Goal: Task Accomplishment & Management: Manage account settings

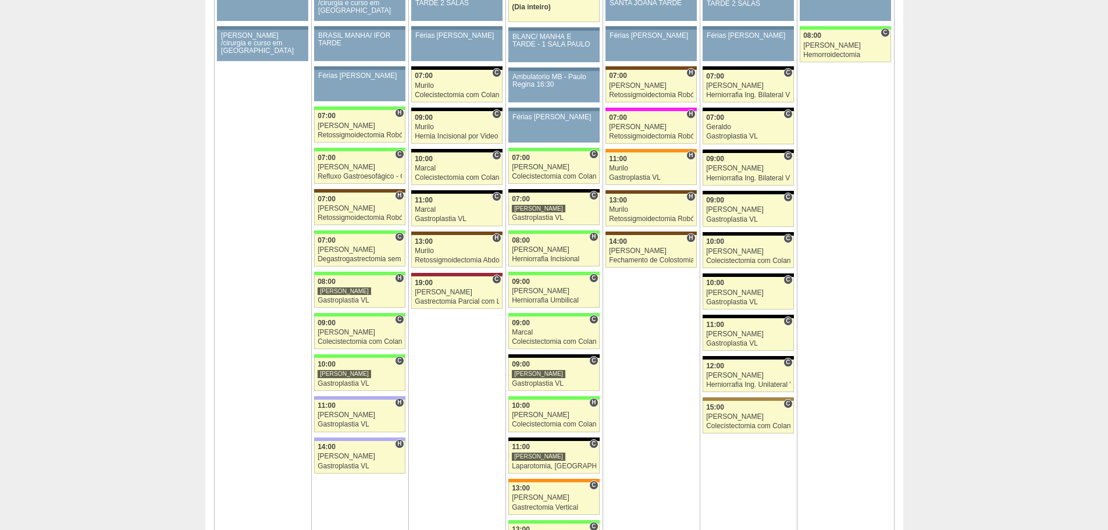
scroll to position [1919, 0]
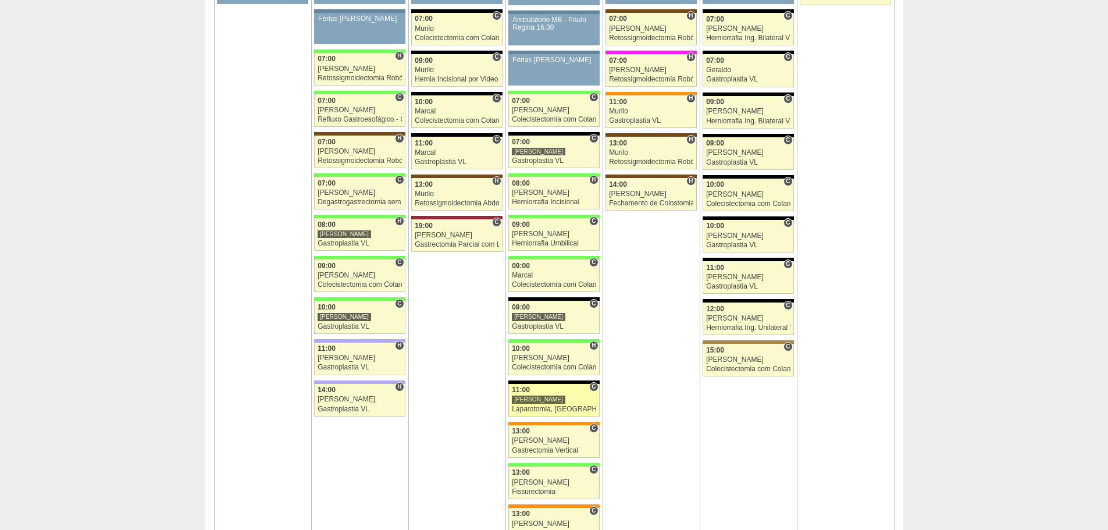
click at [522, 407] on div "Laparotomia, [GEOGRAPHIC_DATA], Drenagem, Bridas VL" at bounding box center [554, 409] width 84 height 8
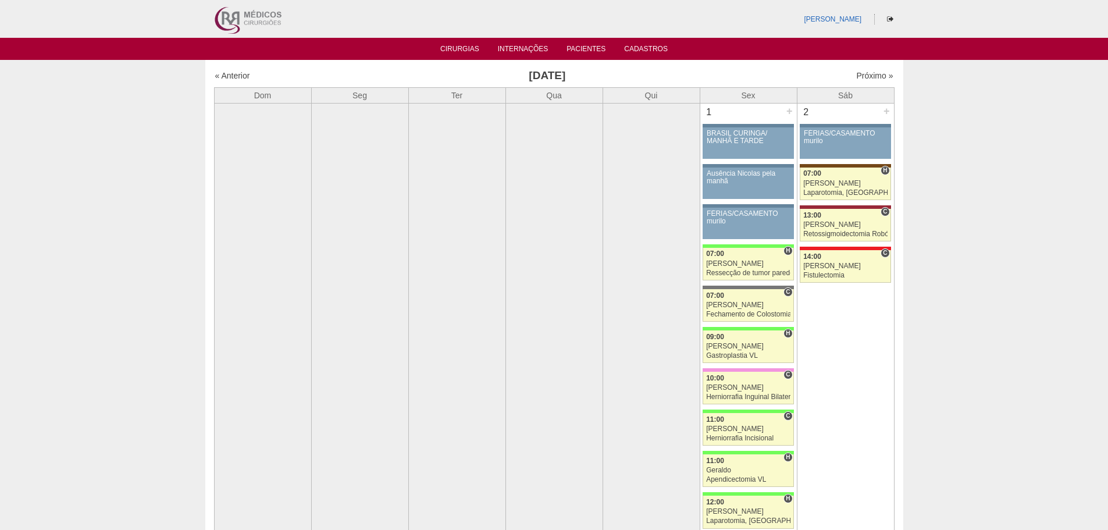
scroll to position [1919, 0]
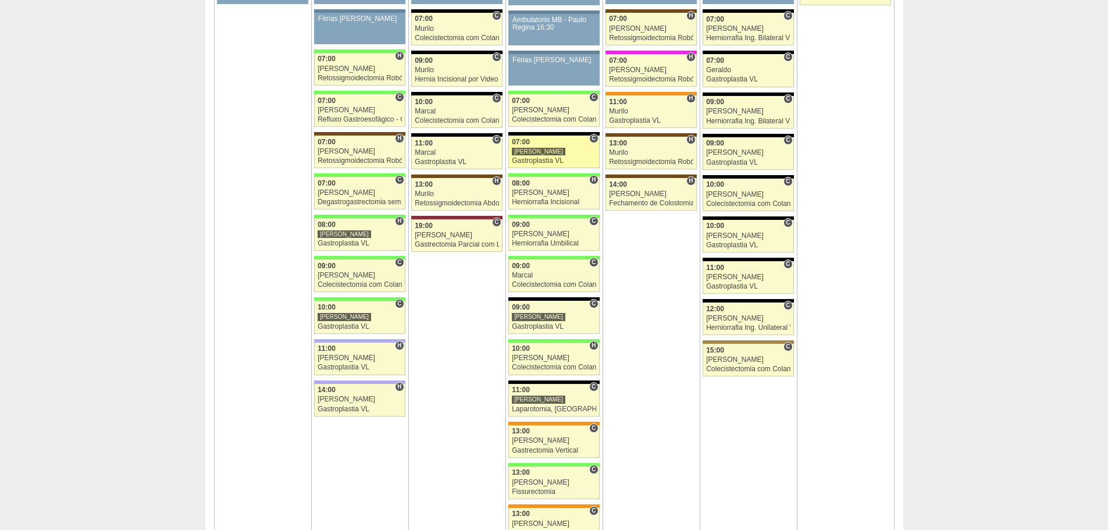
click at [526, 159] on div "Gastroplastia VL" at bounding box center [554, 161] width 84 height 8
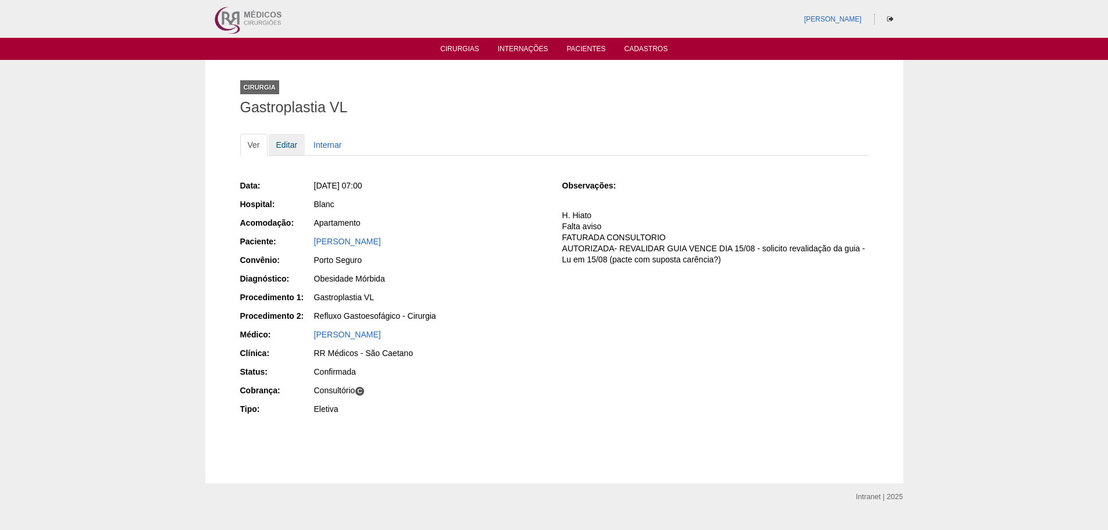
click at [287, 147] on link "Editar" at bounding box center [287, 145] width 37 height 22
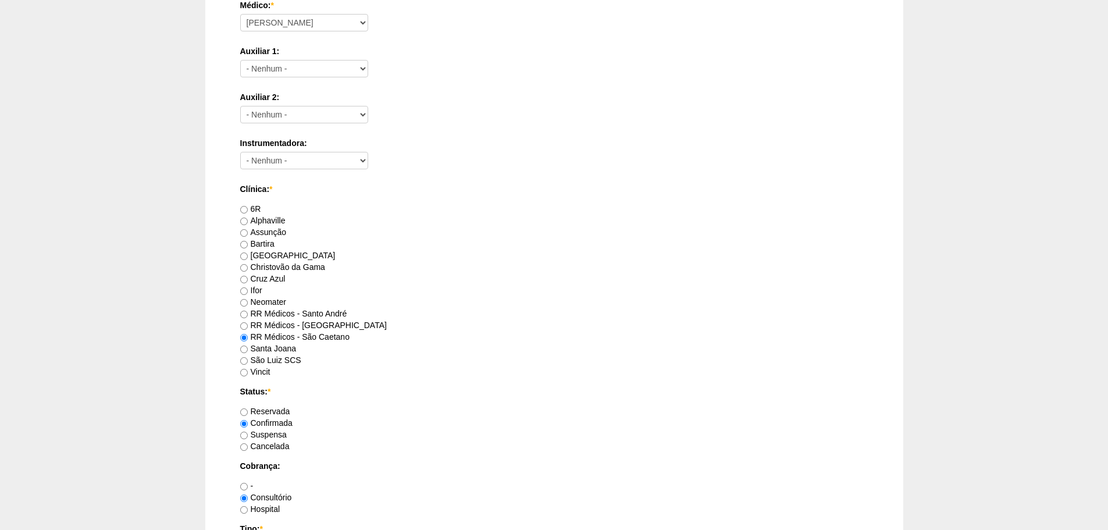
scroll to position [582, 0]
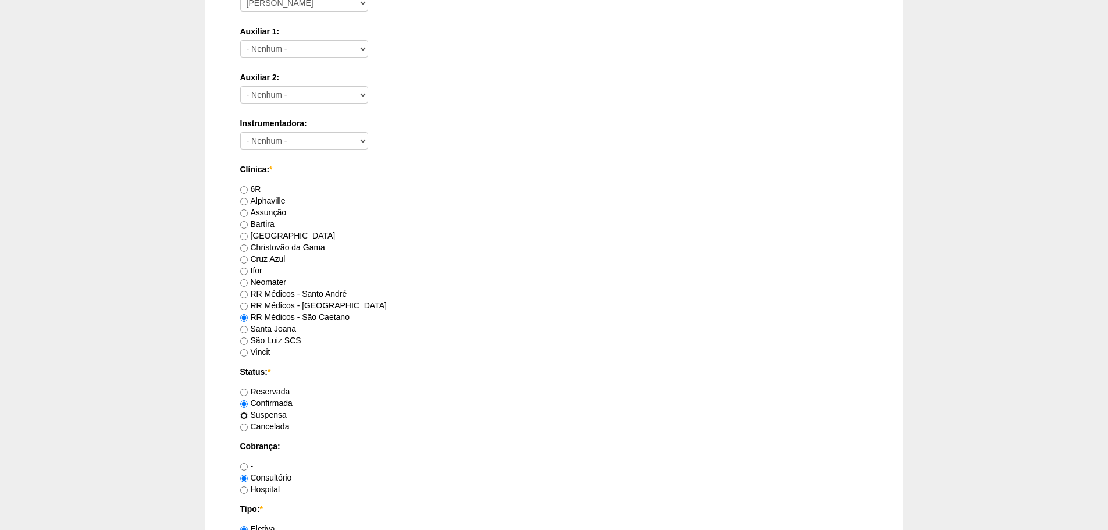
click at [245, 417] on input "Suspensa" at bounding box center [244, 416] width 8 height 8
radio input "true"
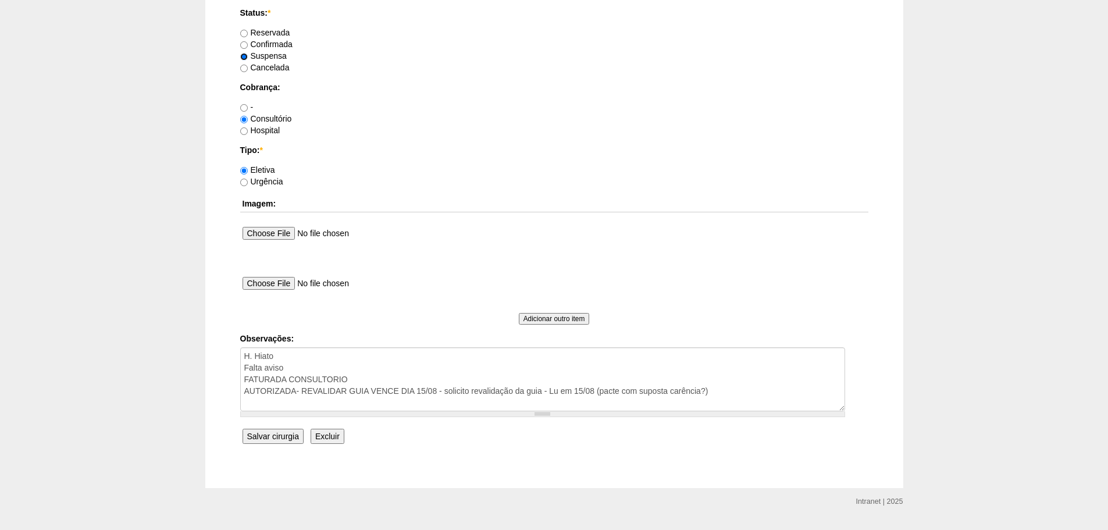
scroll to position [969, 0]
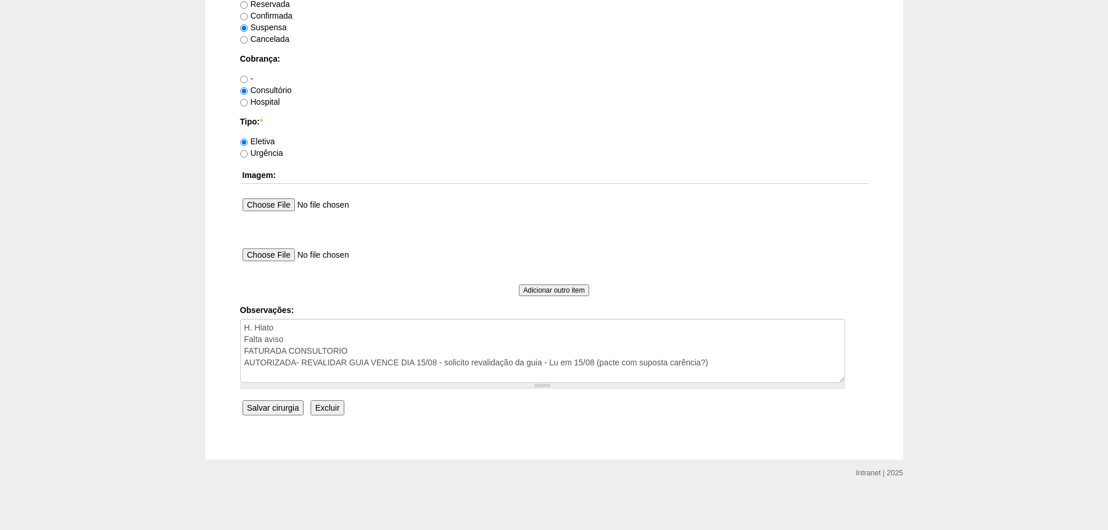
click at [277, 407] on input "Salvar cirurgia" at bounding box center [273, 407] width 61 height 15
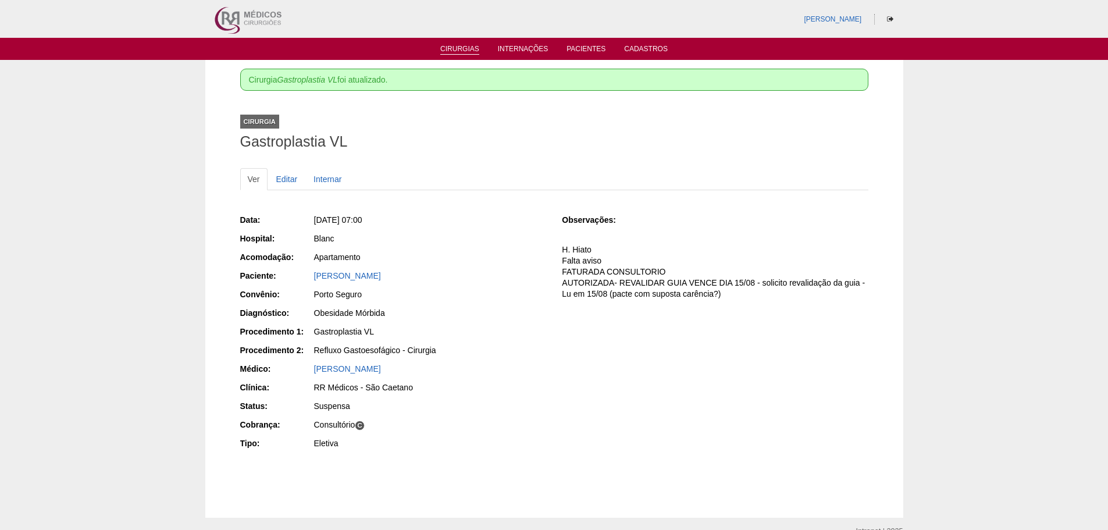
click at [461, 45] on link "Cirurgias" at bounding box center [459, 50] width 39 height 10
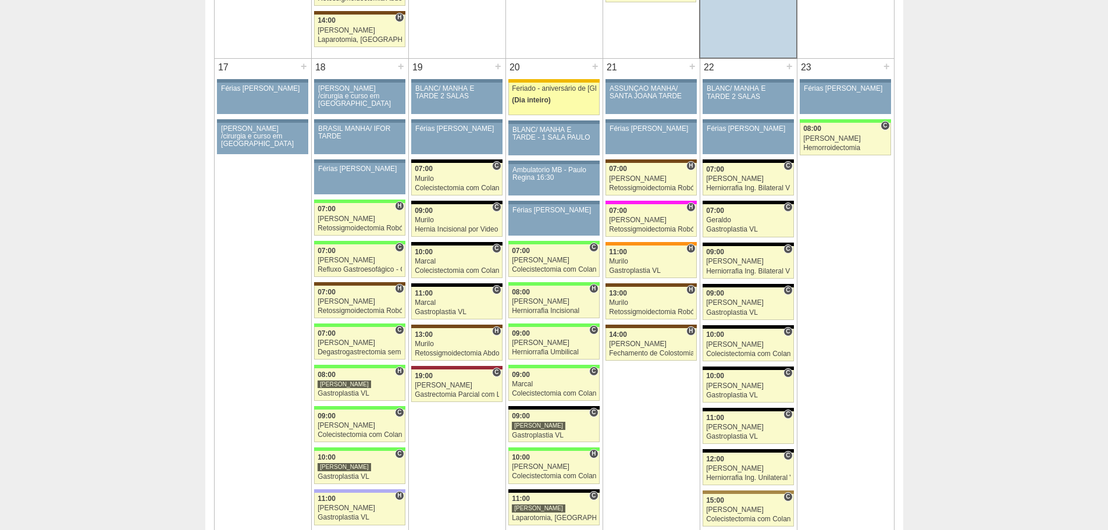
scroll to position [1919, 0]
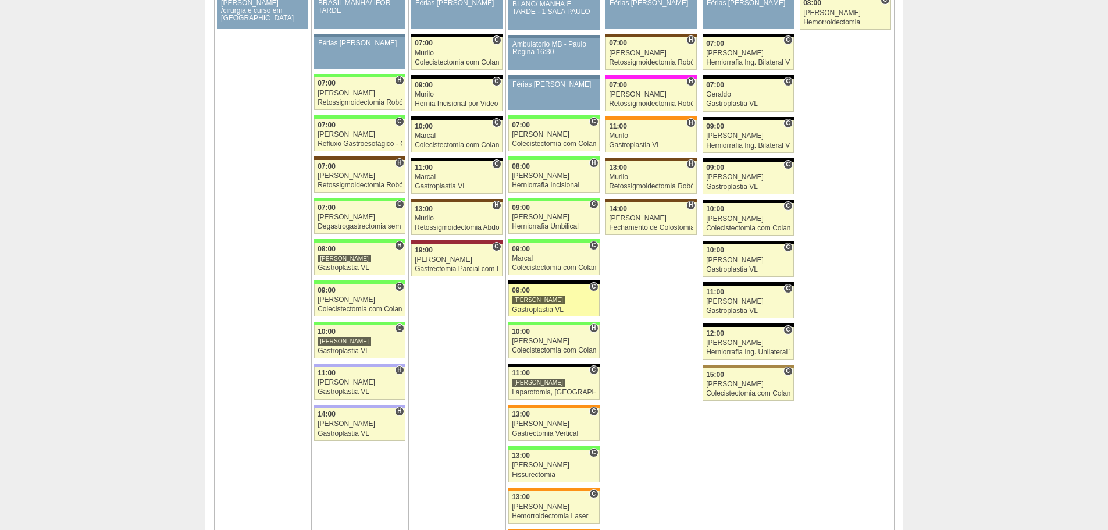
click at [537, 309] on div "Gastroplastia VL" at bounding box center [554, 310] width 84 height 8
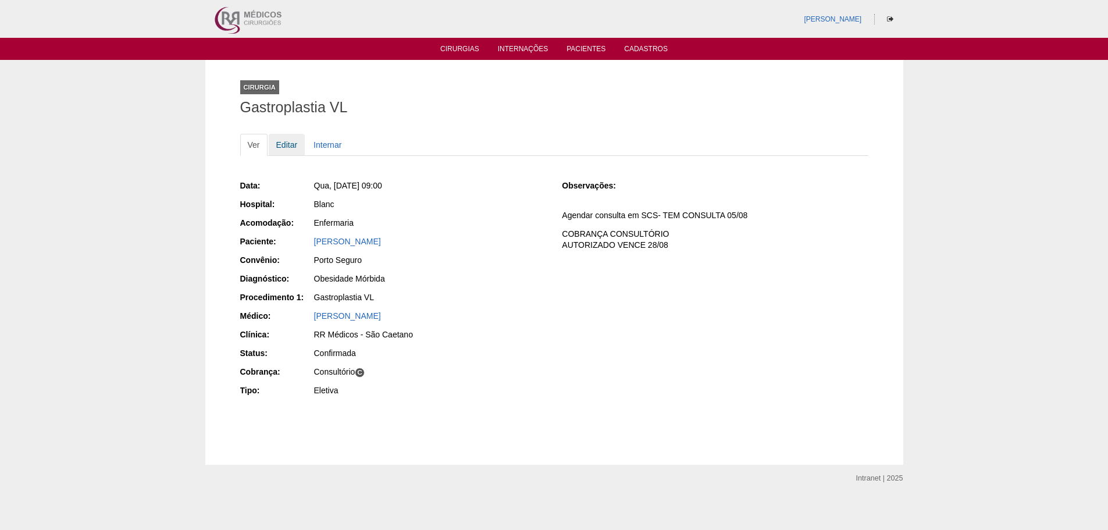
click at [282, 147] on link "Editar" at bounding box center [287, 145] width 37 height 22
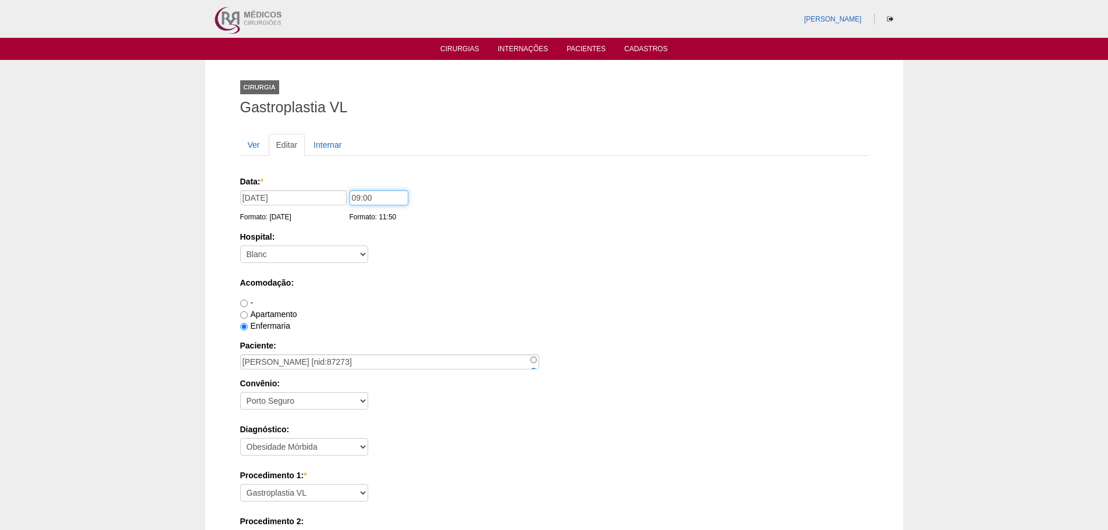
click at [358, 198] on input "09:00" at bounding box center [379, 197] width 59 height 15
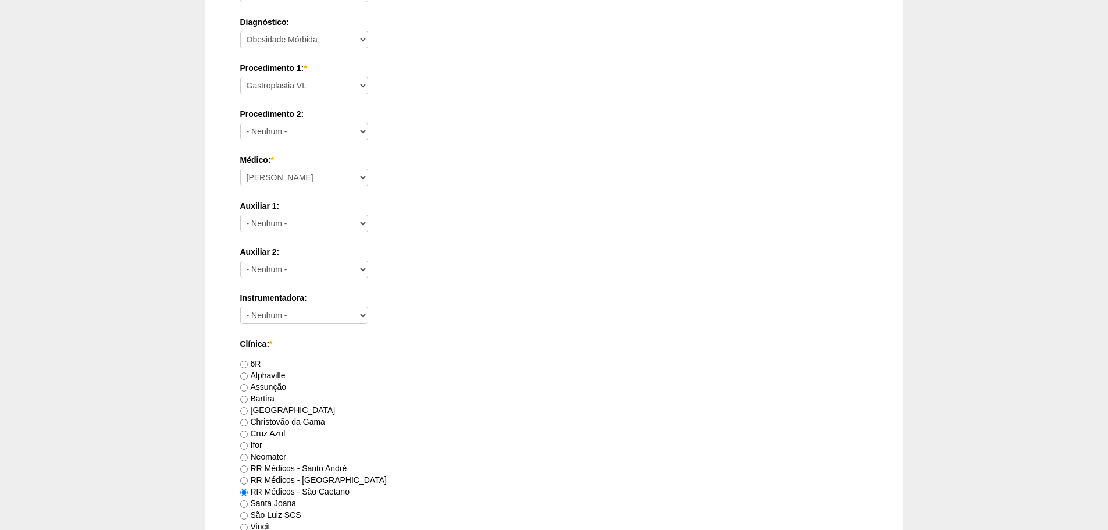
scroll to position [582, 0]
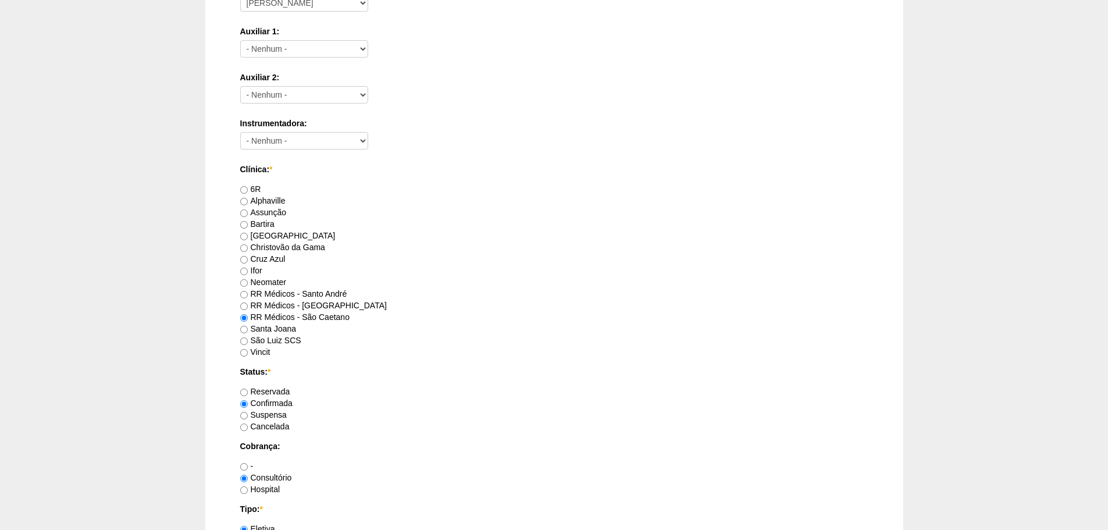
type input "07:00"
click at [244, 392] on input "Reservada" at bounding box center [244, 393] width 8 height 8
radio input "true"
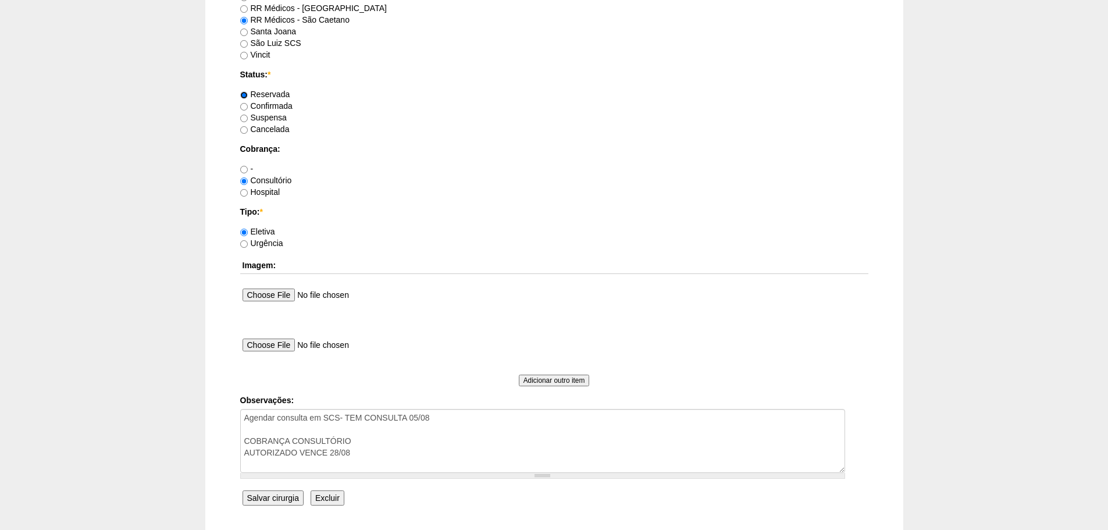
scroll to position [931, 0]
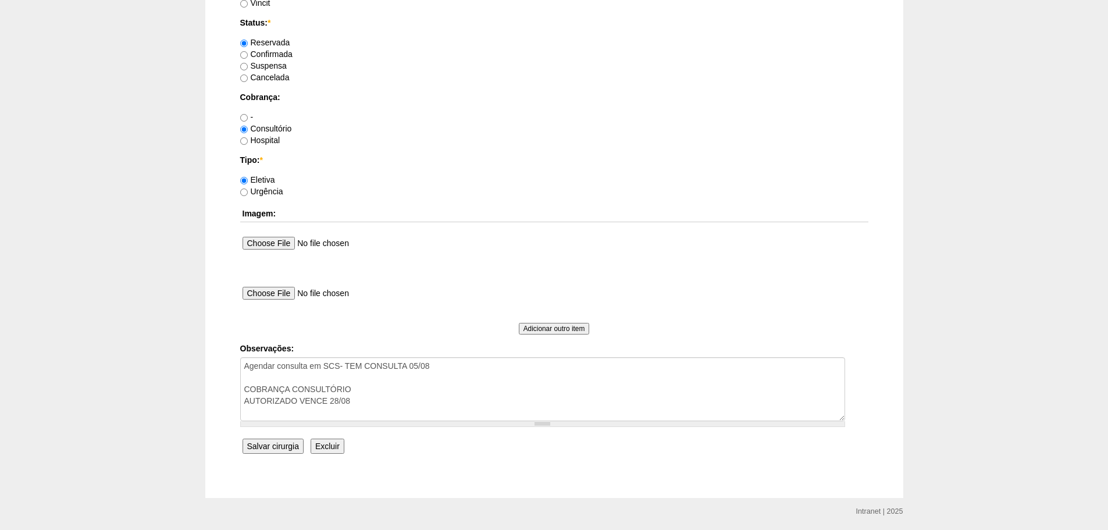
click at [266, 443] on input "Salvar cirurgia" at bounding box center [273, 446] width 61 height 15
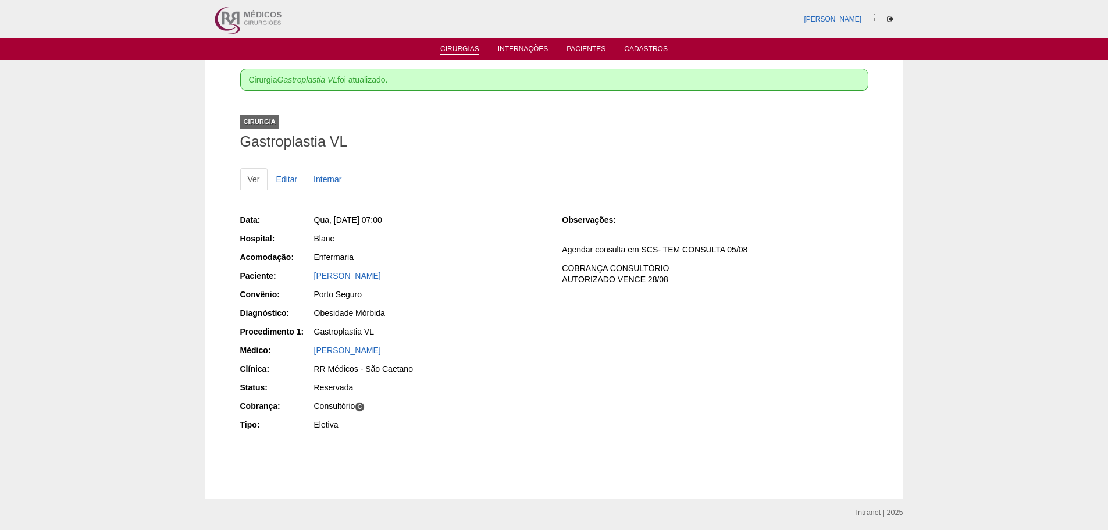
click at [461, 45] on li "Cirurgias" at bounding box center [459, 48] width 55 height 9
click at [457, 49] on link "Cirurgias" at bounding box center [459, 50] width 39 height 10
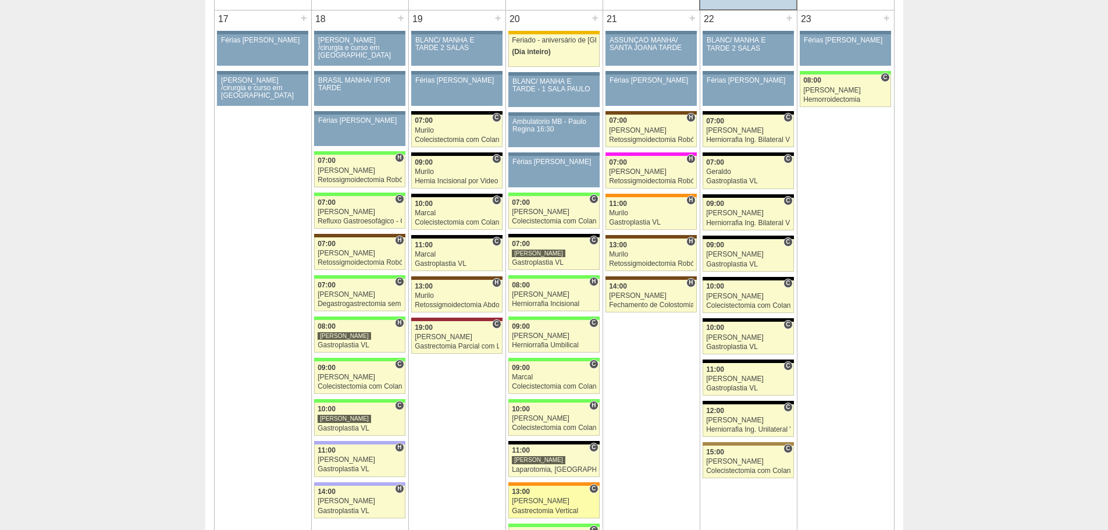
scroll to position [1861, 0]
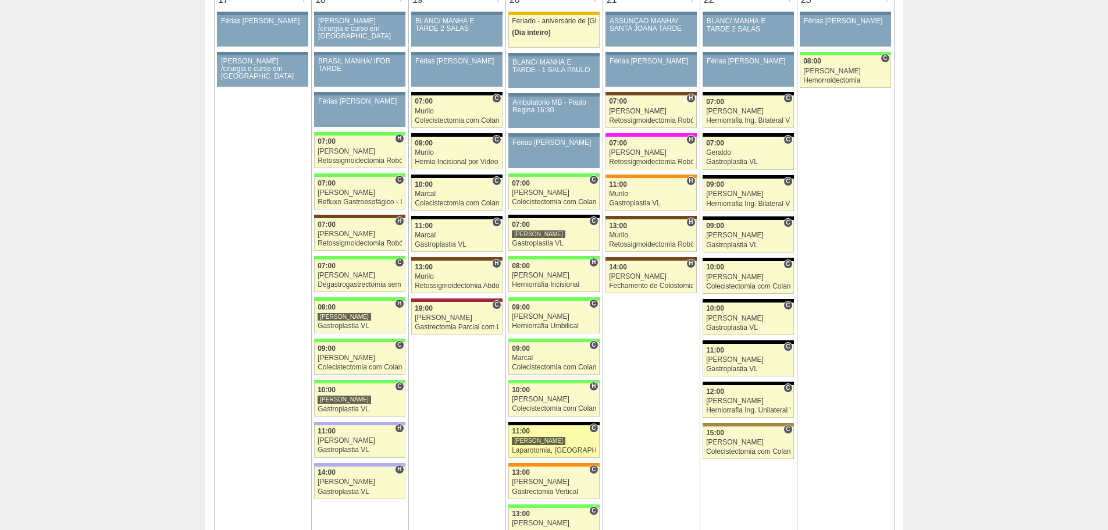
click at [540, 449] on div "Laparotomia, [GEOGRAPHIC_DATA], Drenagem, Bridas VL" at bounding box center [554, 451] width 84 height 8
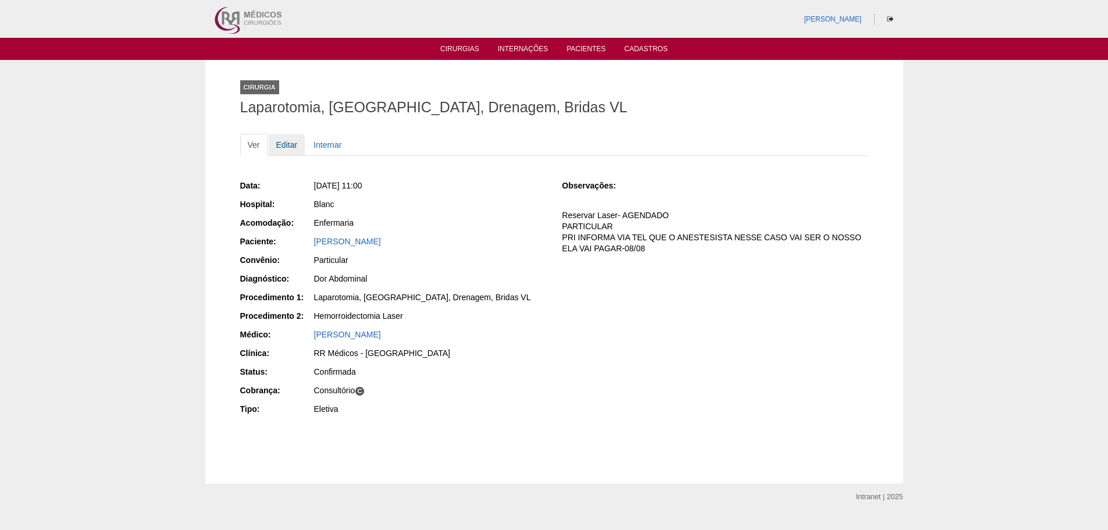
click at [279, 147] on link "Editar" at bounding box center [287, 145] width 37 height 22
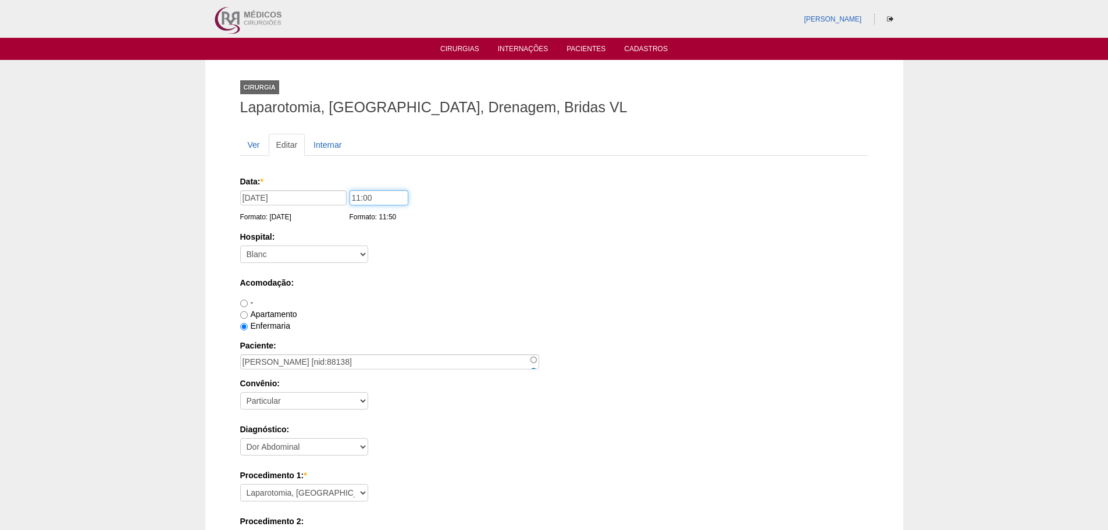
click at [357, 198] on input "11:00" at bounding box center [379, 197] width 59 height 15
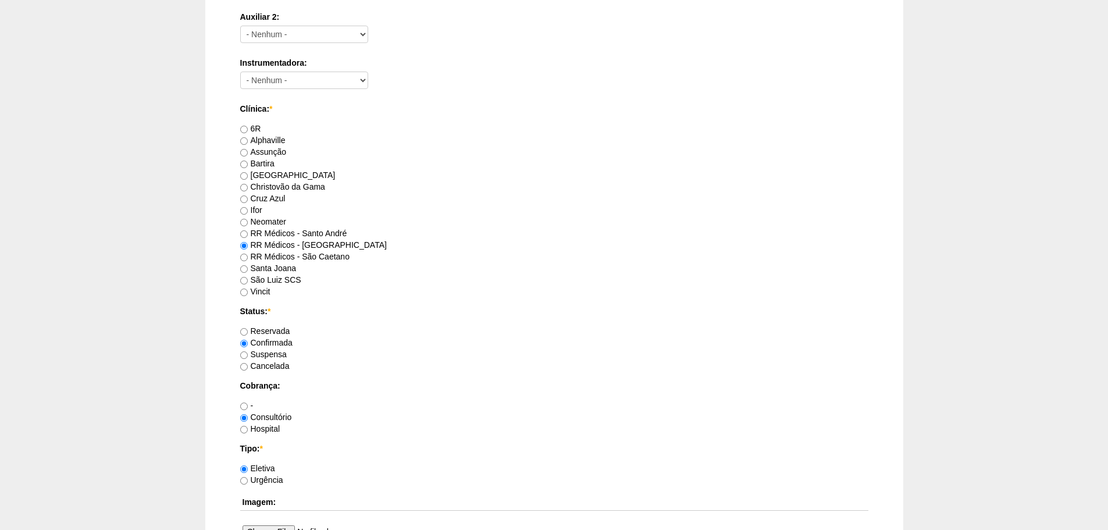
scroll to position [698, 0]
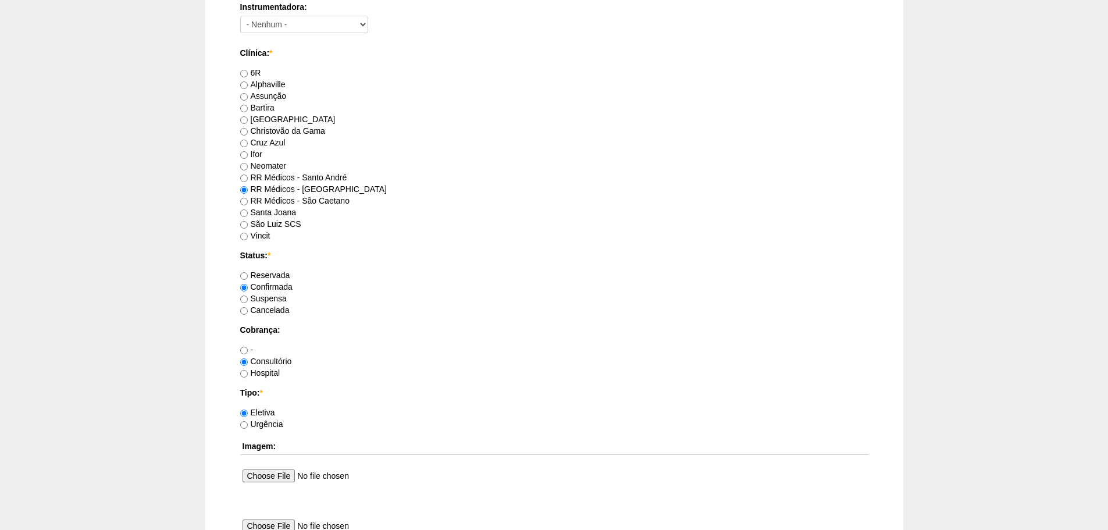
type input "09:00"
click at [243, 275] on input "Reservada" at bounding box center [244, 276] width 8 height 8
radio input "true"
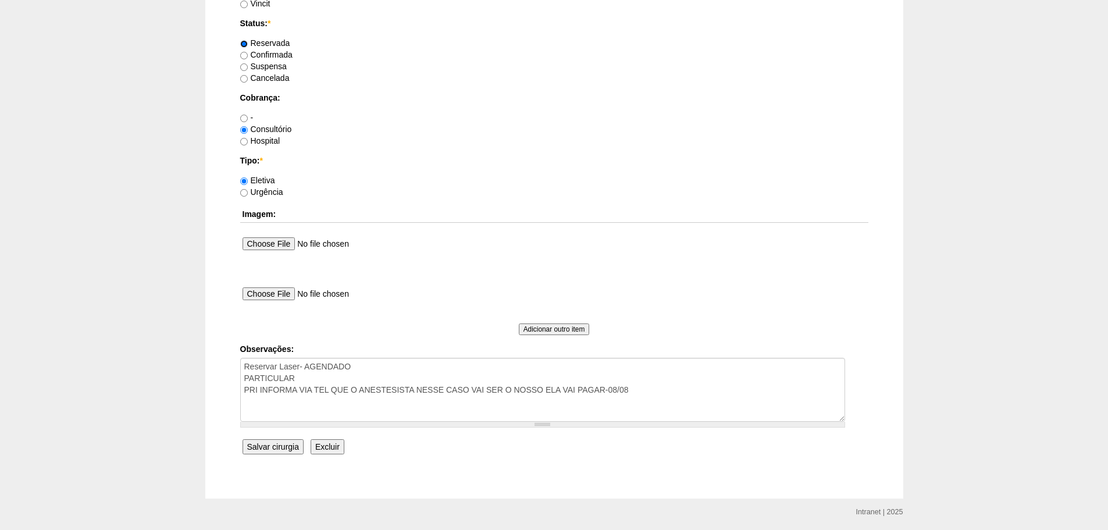
scroll to position [969, 0]
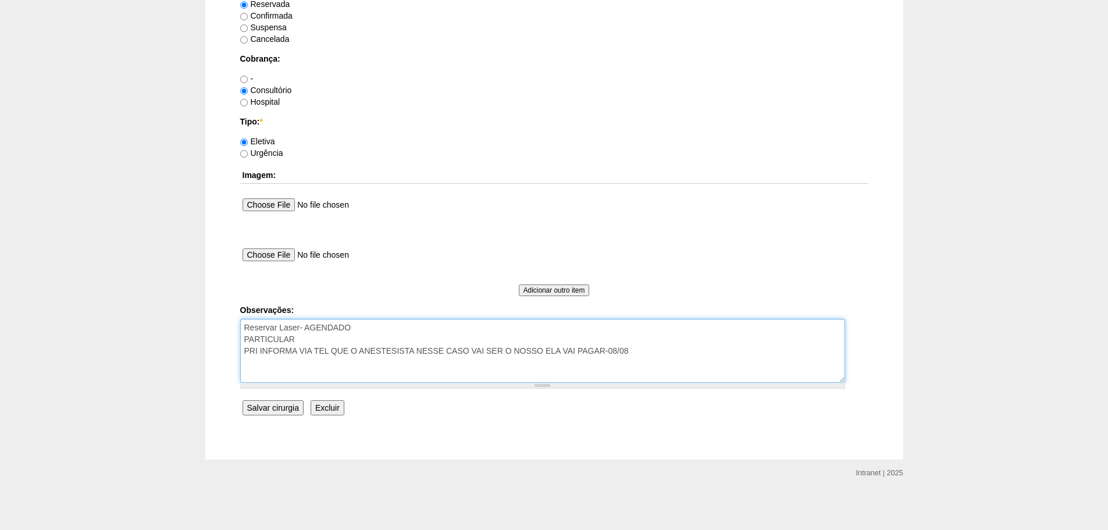
click at [317, 373] on textarea "Reservar Laser- AGENDADO PARTICULAR PRI INFORMA VIA TEL QUE O ANESTESISTA NESSE…" at bounding box center [542, 351] width 605 height 64
drag, startPoint x: 642, startPoint y: 351, endPoint x: 635, endPoint y: 347, distance: 7.3
click at [641, 351] on textarea "Reservar Laser- AGENDADO PARTICULAR PRI INFORMA VIA TEL QUE O ANESTESISTA NESSE…" at bounding box center [542, 351] width 605 height 64
click at [320, 372] on textarea "Reservar Laser- AGENDADO PARTICULAR PRI INFORMA VIA TEL QUE O ANESTESISTA NESSE…" at bounding box center [542, 351] width 605 height 64
type textarea "Reservar Laser- AGENDADO PARTICULAR PRI INFORMA VIA TEL QUE O ANESTESISTA NESSE…"
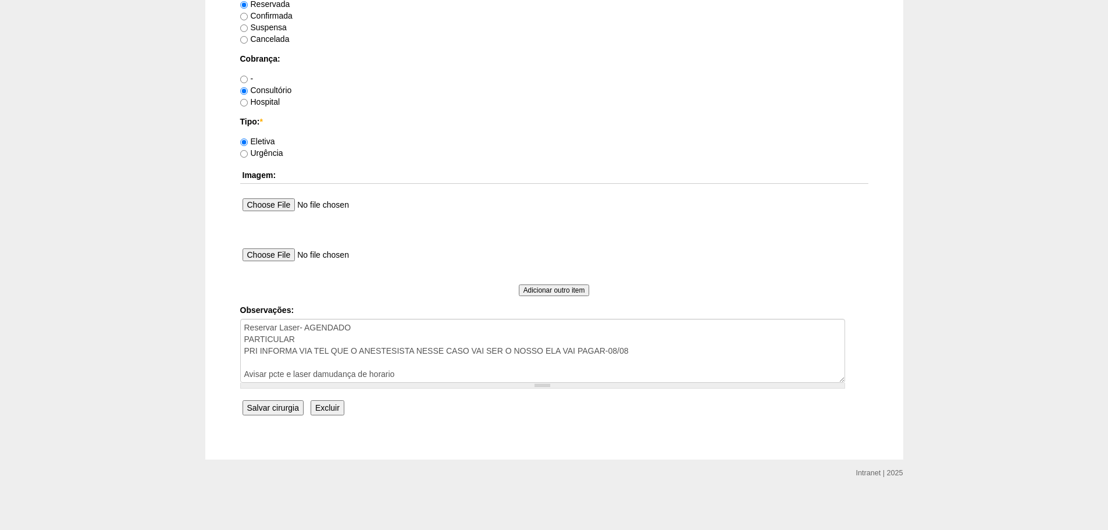
click at [273, 404] on input "Salvar cirurgia" at bounding box center [273, 407] width 61 height 15
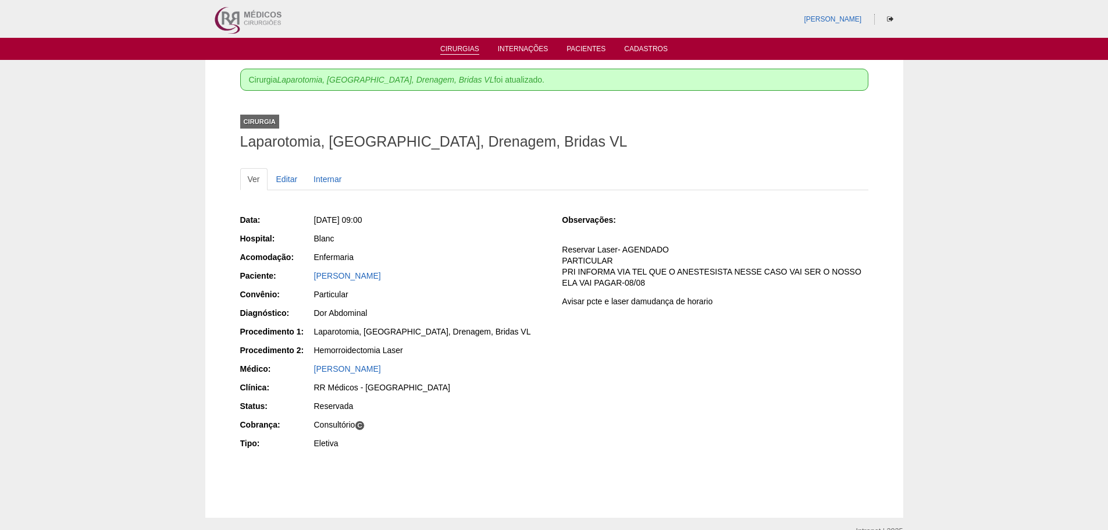
click at [460, 44] on li "Cirurgias" at bounding box center [459, 48] width 55 height 9
click at [461, 45] on link "Cirurgias" at bounding box center [459, 50] width 39 height 10
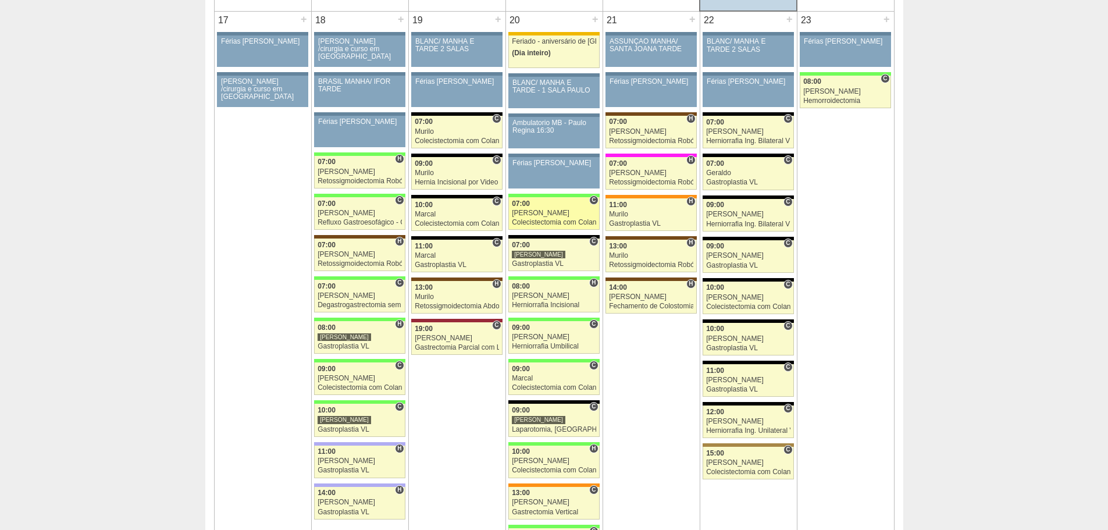
scroll to position [1861, 0]
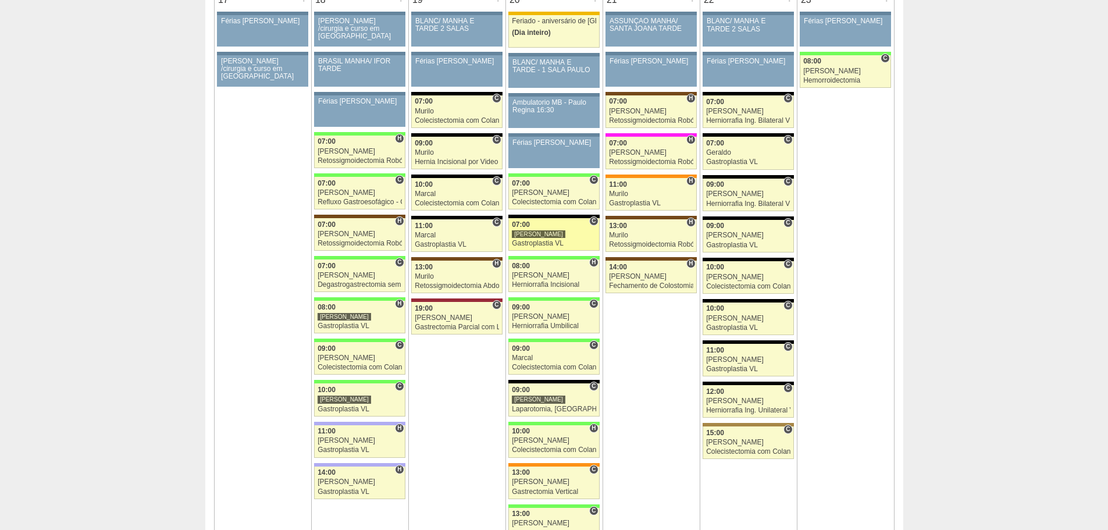
click at [531, 243] on div "Gastroplastia VL" at bounding box center [554, 244] width 84 height 8
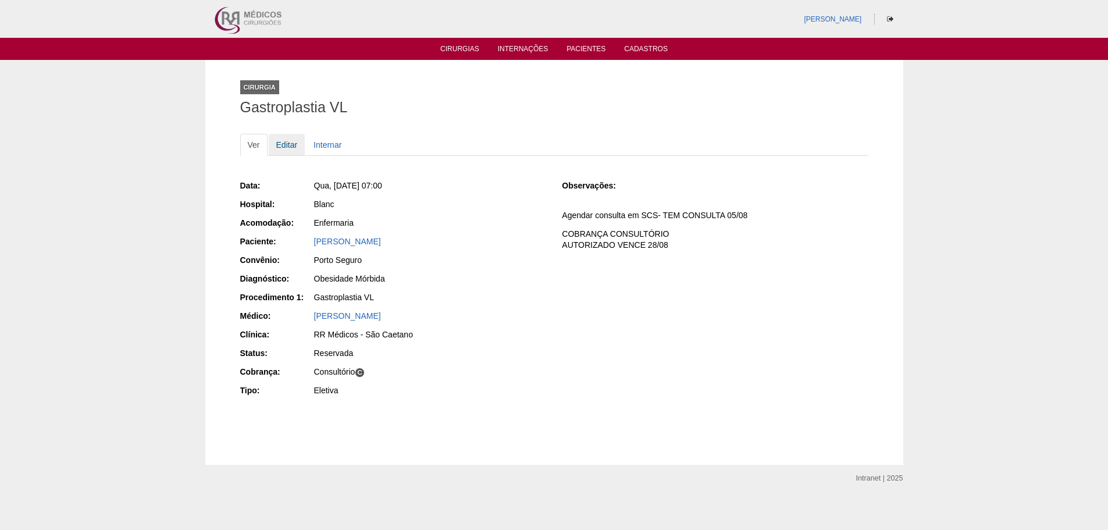
click at [280, 141] on link "Editar" at bounding box center [287, 145] width 37 height 22
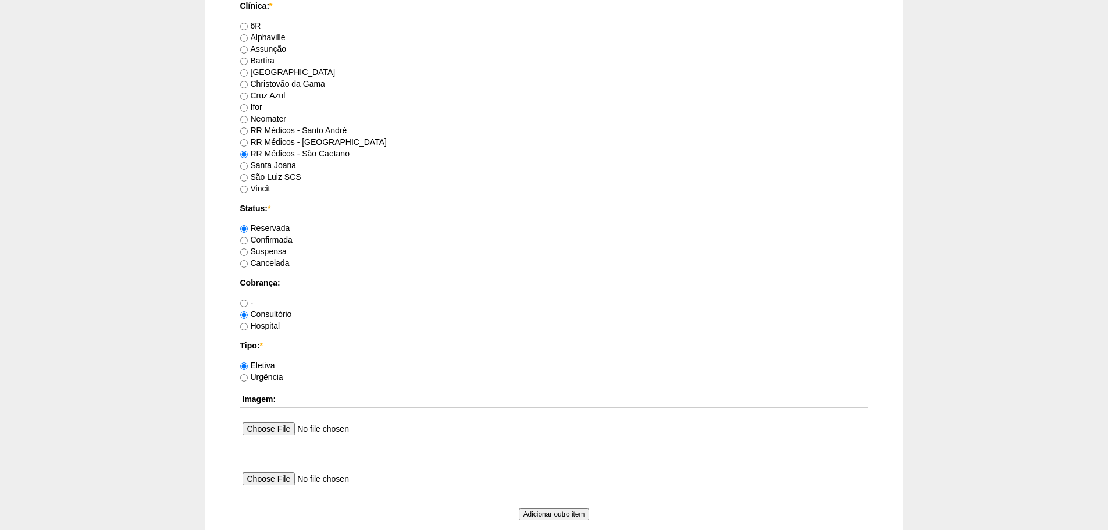
scroll to position [931, 0]
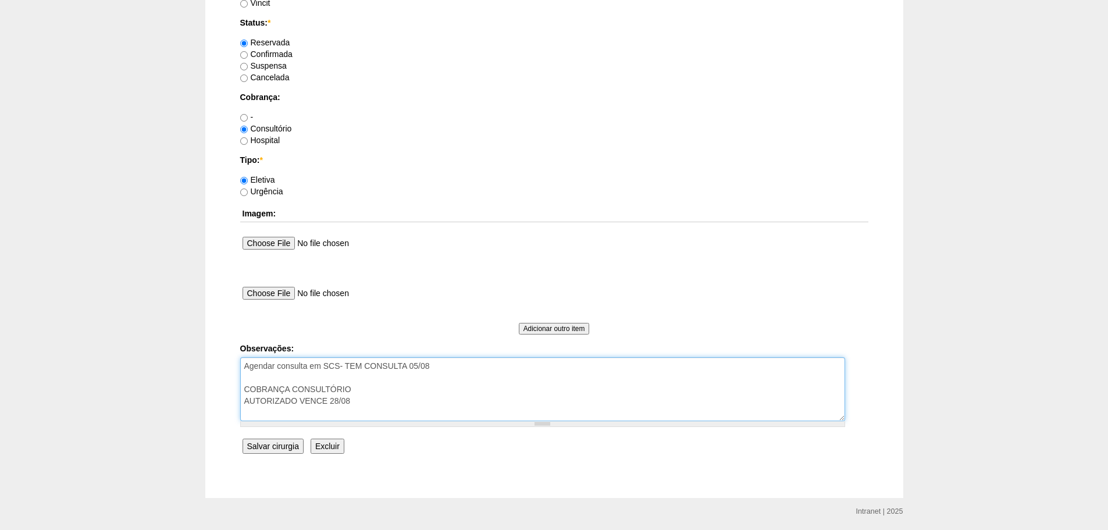
click at [375, 401] on textarea "Agendar consulta em SCS- TEM CONSULTA 05/08 COBRANÇA CONSULTÓRIO AUTORIZADO VEN…" at bounding box center [542, 389] width 605 height 64
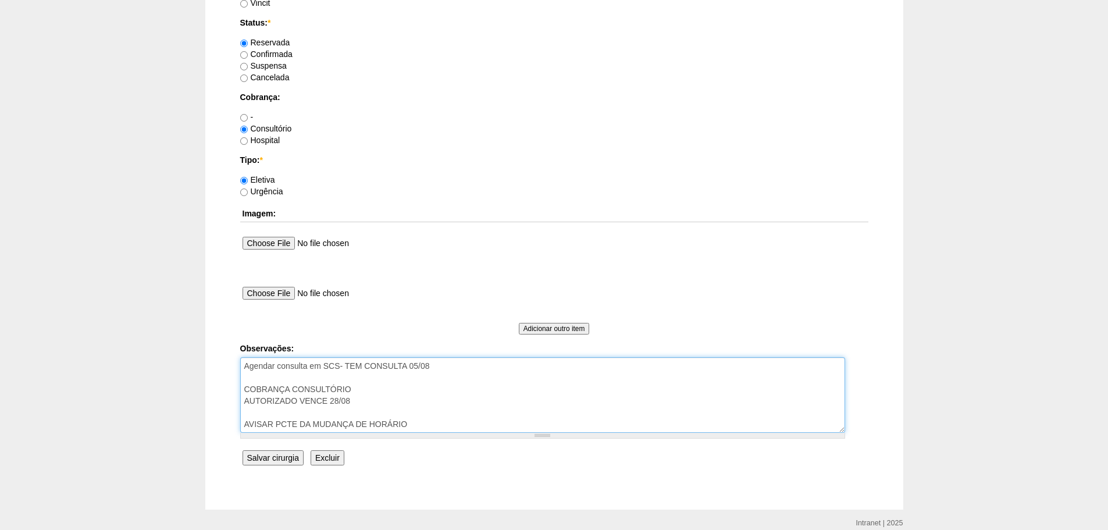
type textarea "Agendar consulta em SCS- TEM CONSULTA 05/08 COBRANÇA CONSULTÓRIO AUTORIZADO VEN…"
click at [288, 455] on input "Salvar cirurgia" at bounding box center [273, 457] width 61 height 15
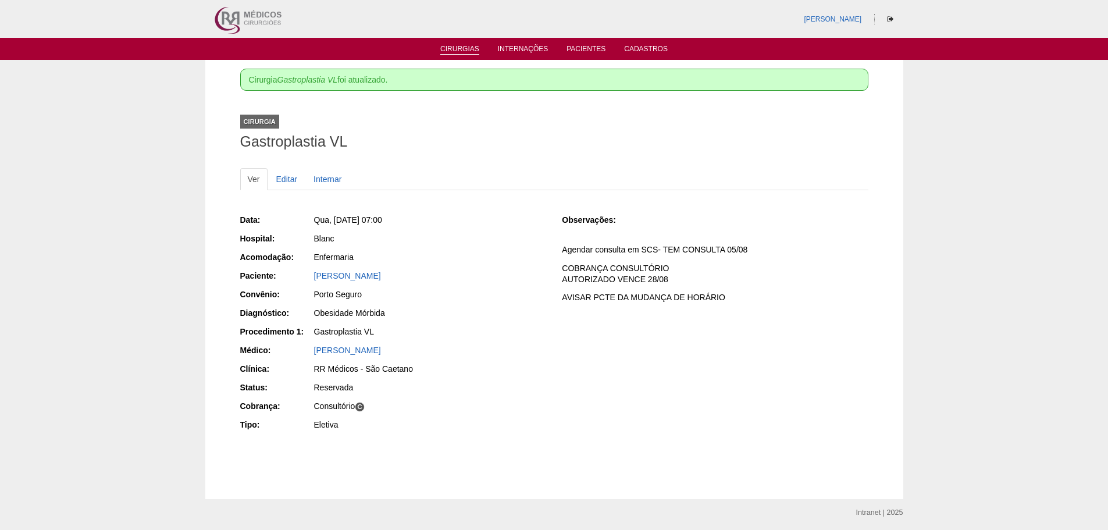
click at [462, 47] on link "Cirurgias" at bounding box center [459, 50] width 39 height 10
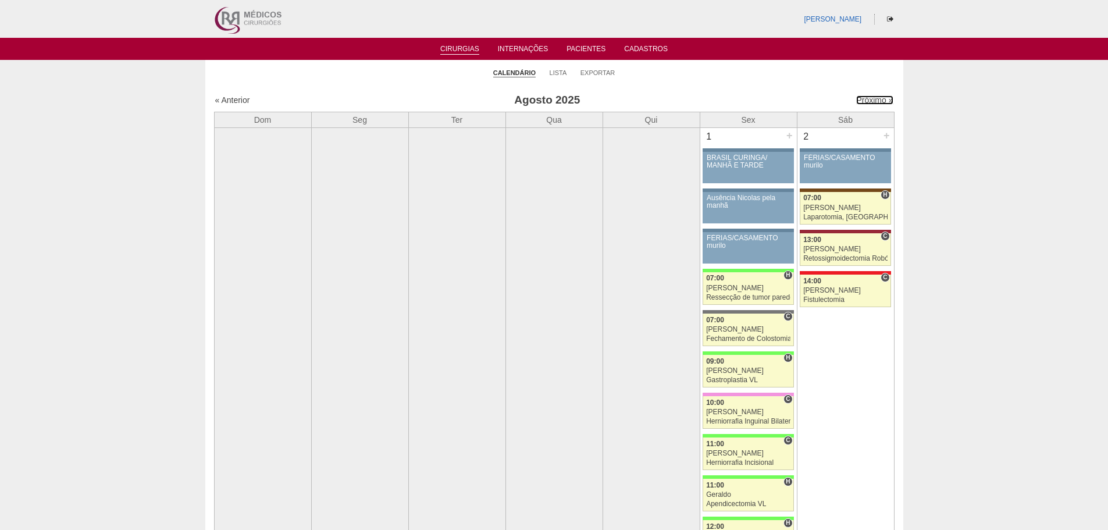
drag, startPoint x: 860, startPoint y: 100, endPoint x: 849, endPoint y: 111, distance: 15.2
click at [860, 100] on link "Próximo »" at bounding box center [874, 99] width 37 height 9
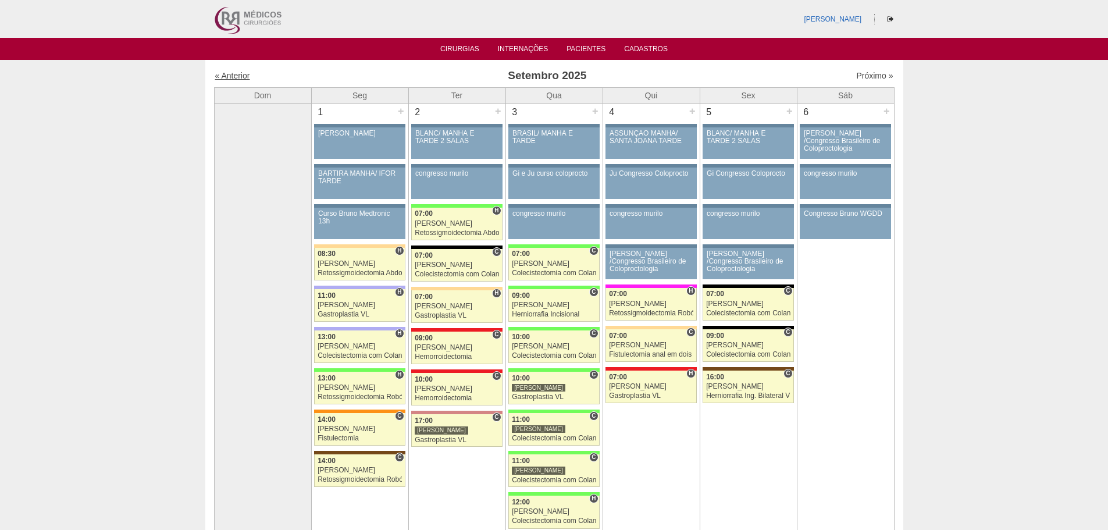
click at [228, 76] on link "« Anterior" at bounding box center [232, 75] width 35 height 9
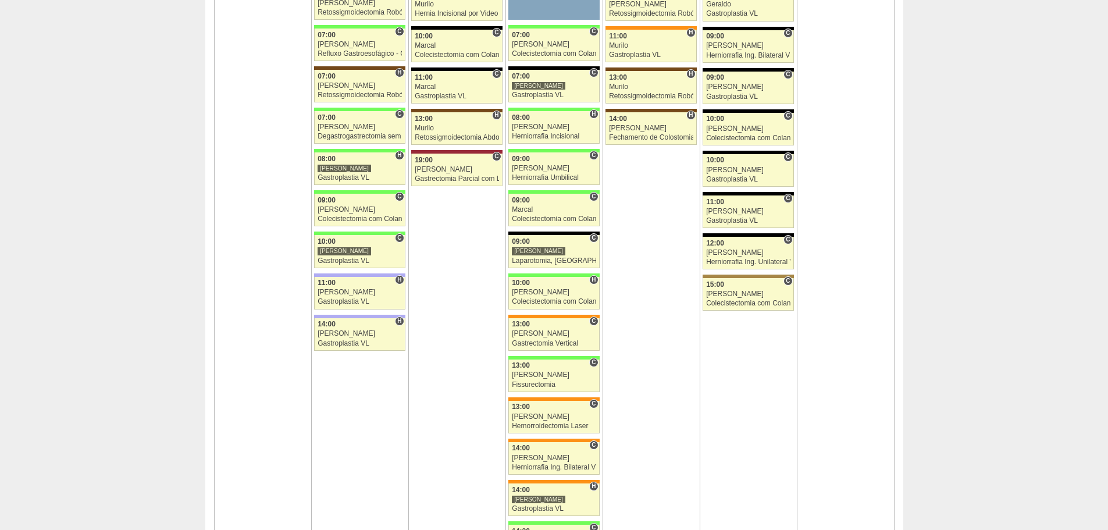
scroll to position [1978, 0]
